Goal: Navigation & Orientation: Find specific page/section

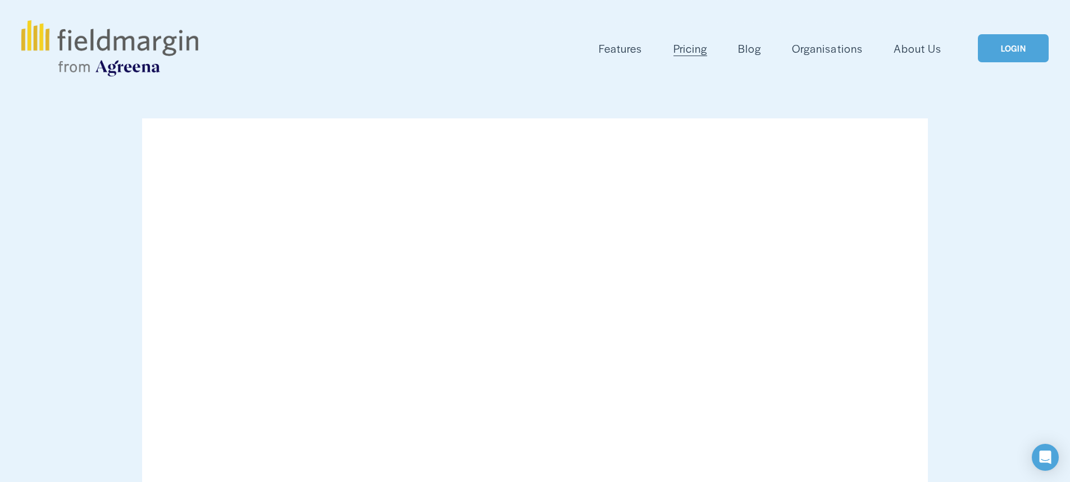
click at [1006, 44] on link "LOGIN" at bounding box center [1013, 48] width 71 height 29
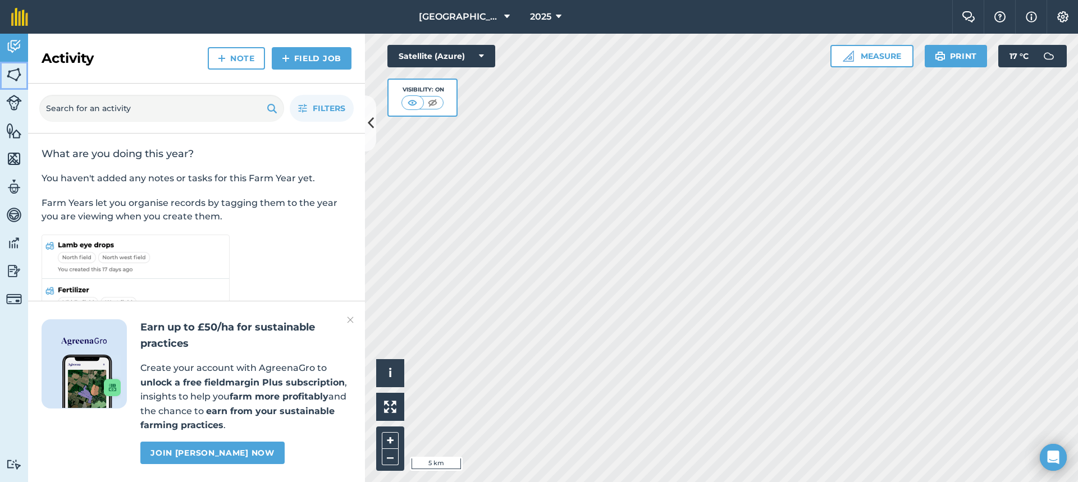
click at [11, 76] on img at bounding box center [14, 74] width 16 height 17
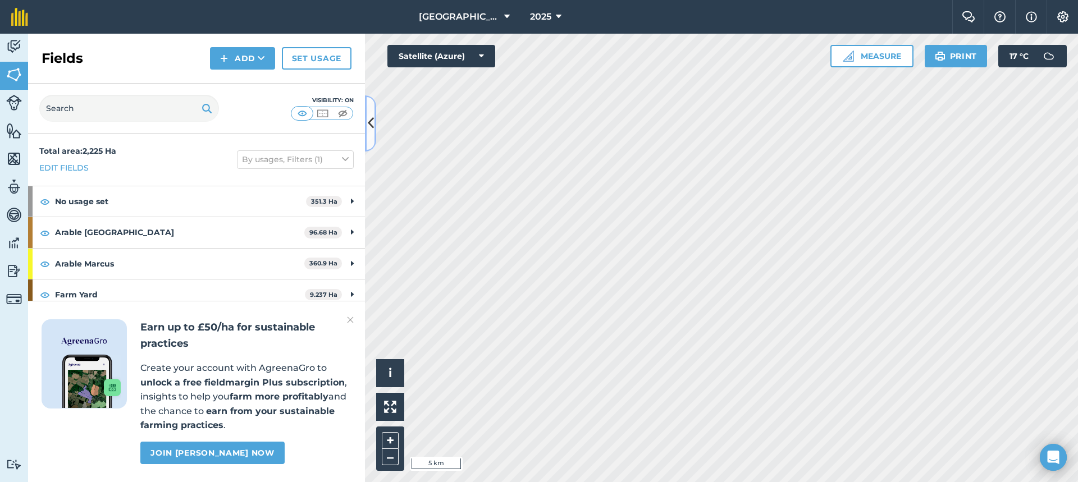
click at [369, 121] on icon at bounding box center [371, 123] width 6 height 20
